Goal: Go to known website: Access a specific website the user already knows

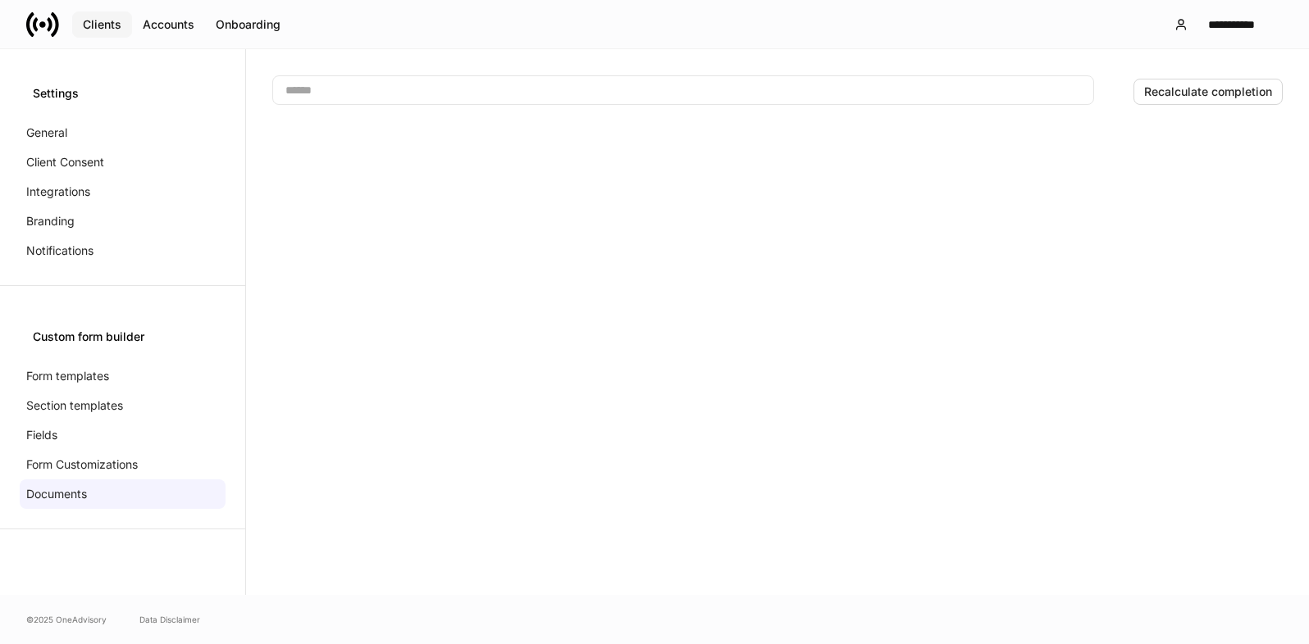
click at [98, 22] on div "Clients" at bounding box center [102, 24] width 39 height 11
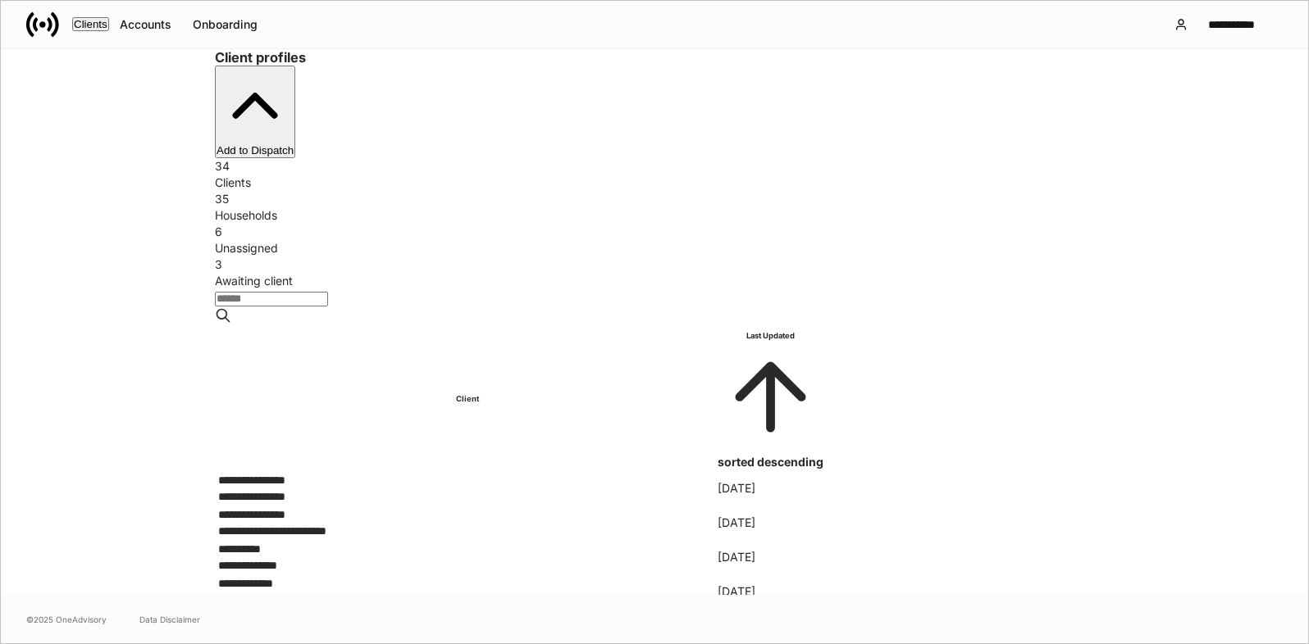
scroll to position [5, 0]
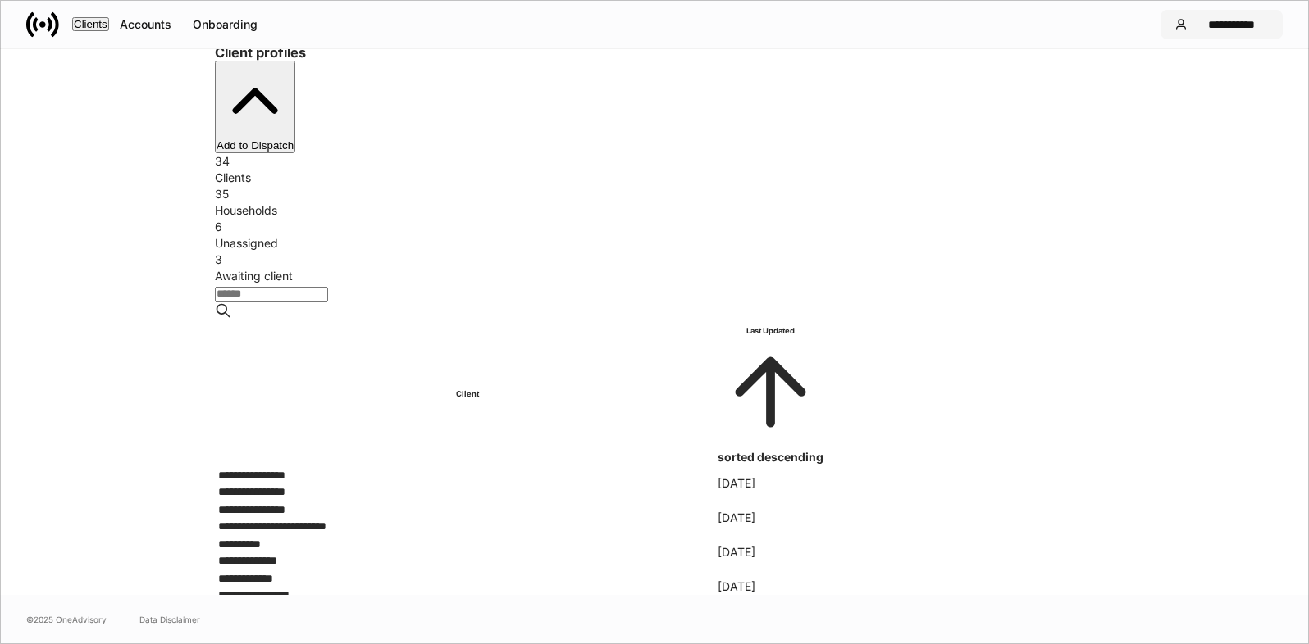
click at [1232, 23] on div "**********" at bounding box center [1231, 24] width 75 height 11
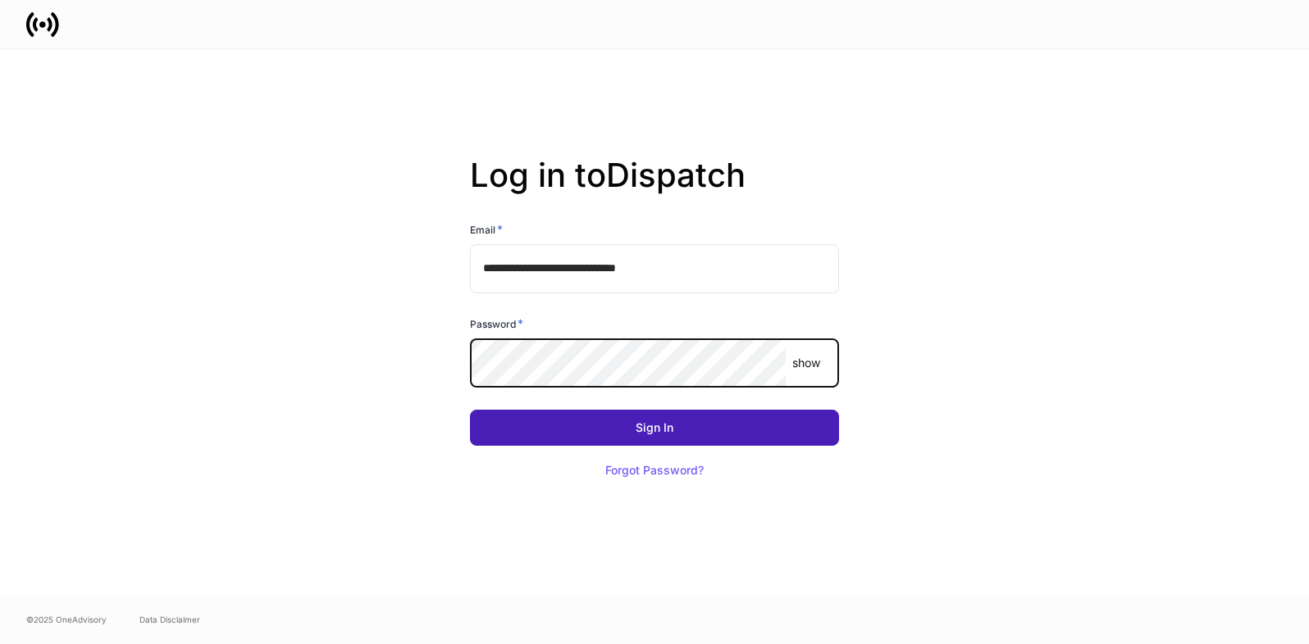
click at [784, 435] on button "Sign In" at bounding box center [654, 428] width 369 height 36
